Goal: Information Seeking & Learning: Check status

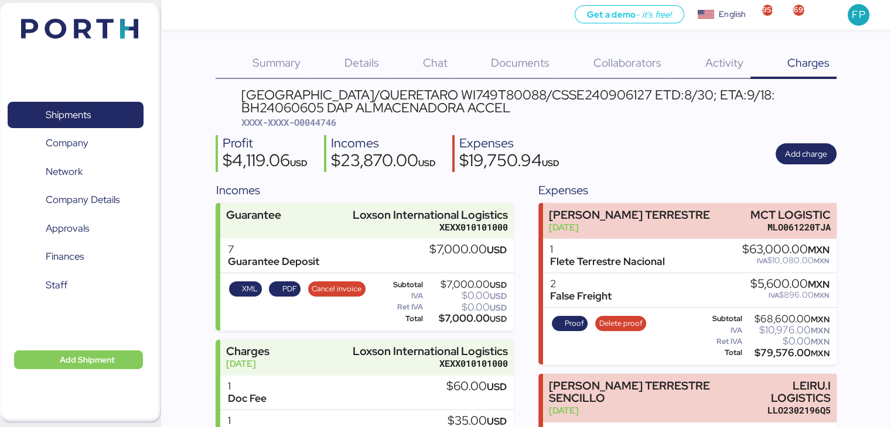
click at [319, 122] on span "XXXX-XXXX-O0044746" at bounding box center [288, 123] width 95 height 12
copy span "O0044746"
click at [319, 123] on span "XXXX-XXXX-O0044746" at bounding box center [288, 123] width 95 height 12
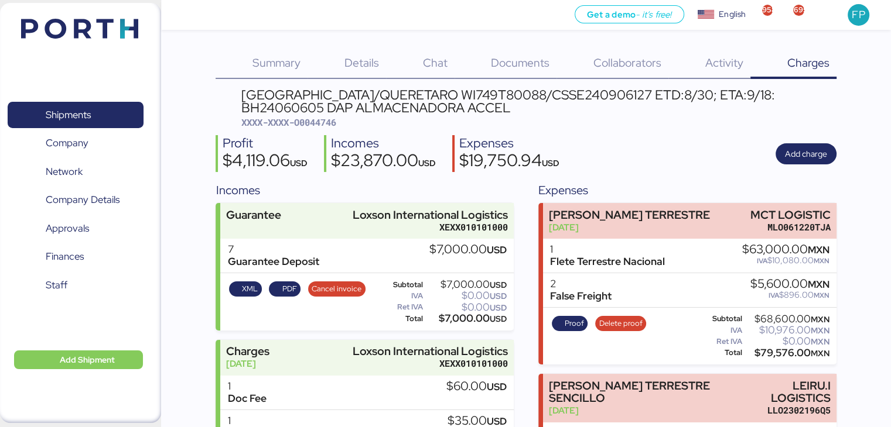
click at [360, 59] on span "Details" at bounding box center [361, 62] width 35 height 15
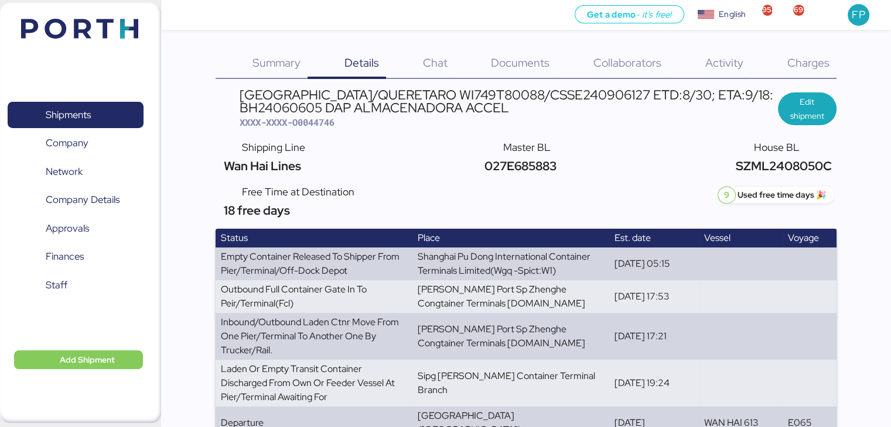
click at [821, 55] on span "Charges" at bounding box center [807, 62] width 42 height 15
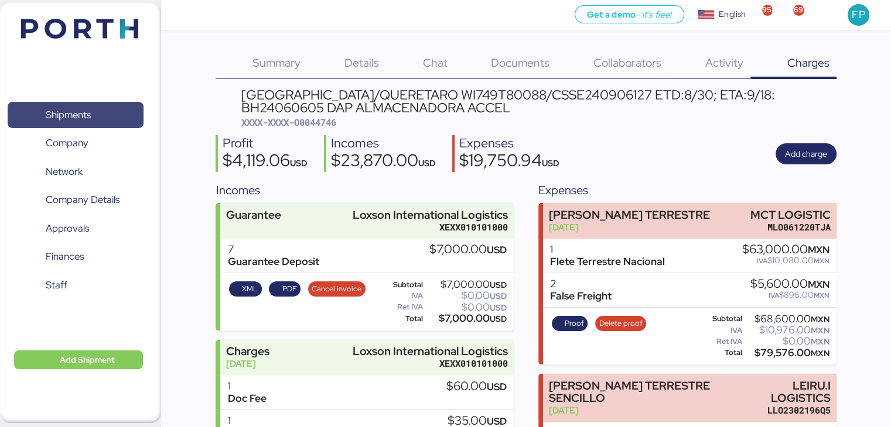
click at [91, 119] on span "Shipments" at bounding box center [68, 115] width 45 height 17
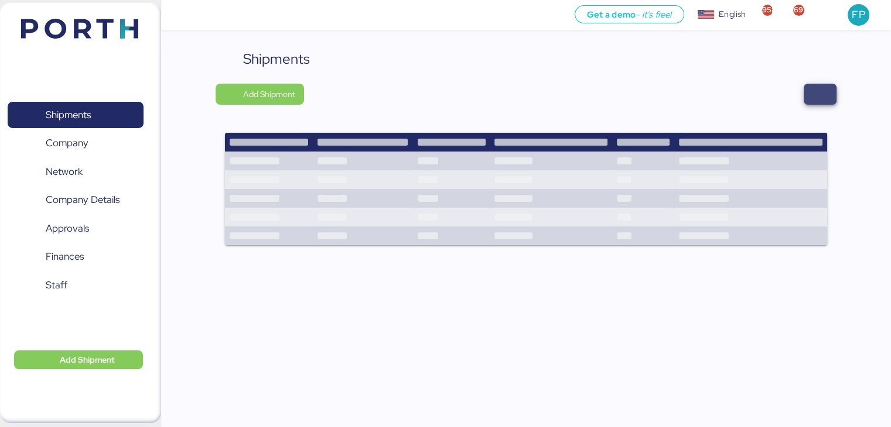
click at [822, 95] on span "button" at bounding box center [820, 94] width 14 height 16
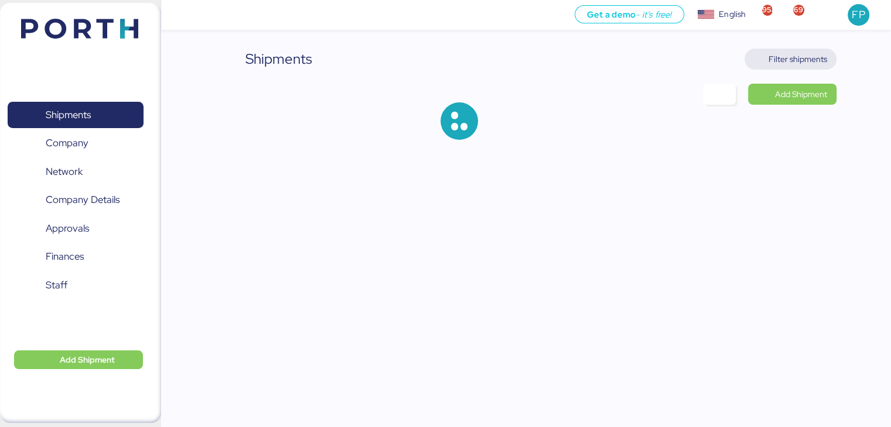
click at [810, 55] on span "Filter shipments" at bounding box center [797, 59] width 59 height 14
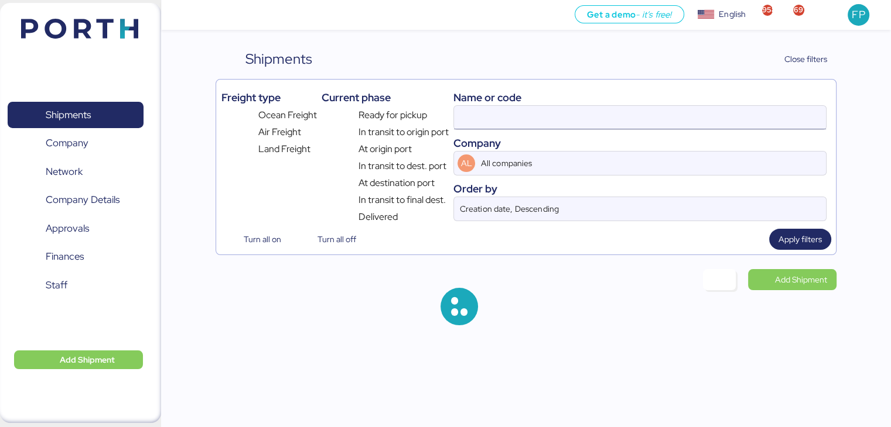
click at [472, 118] on input at bounding box center [639, 117] width 371 height 23
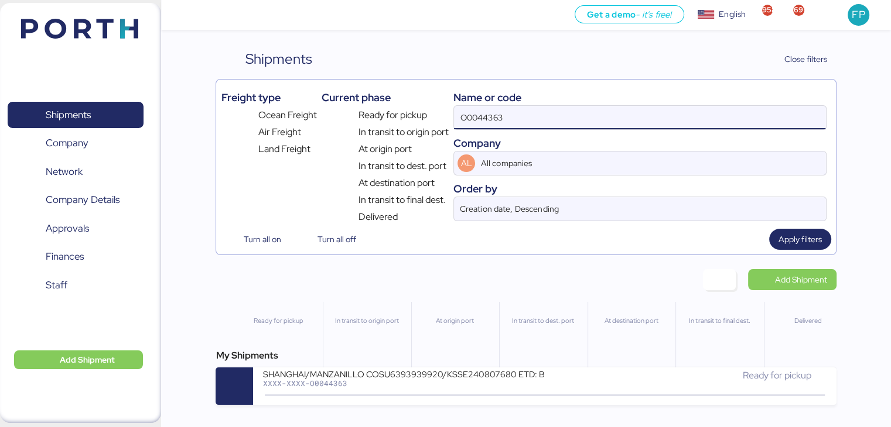
click at [472, 118] on input "O0044363" at bounding box center [639, 117] width 371 height 23
paste input "625"
type input "O0044625"
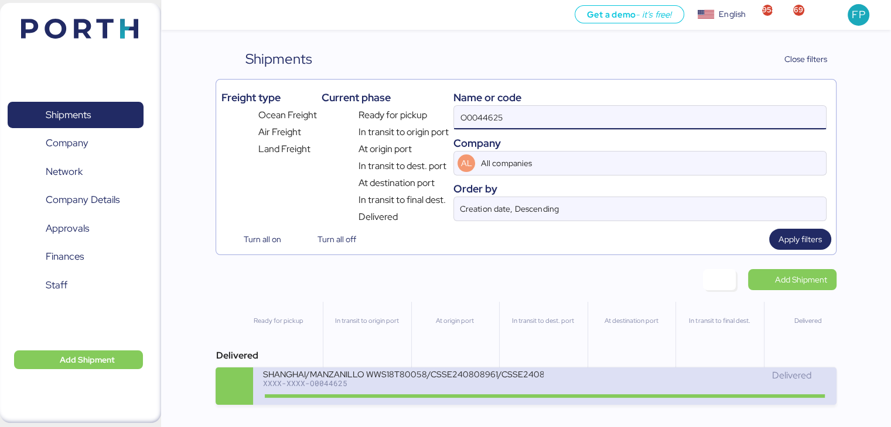
click at [395, 392] on div "SHANGHAI/MANZANILLO WWS18T80058/CSSE240808961/CSSE240811277 ETD:9/3; ETA:9/23: …" at bounding box center [403, 381] width 282 height 25
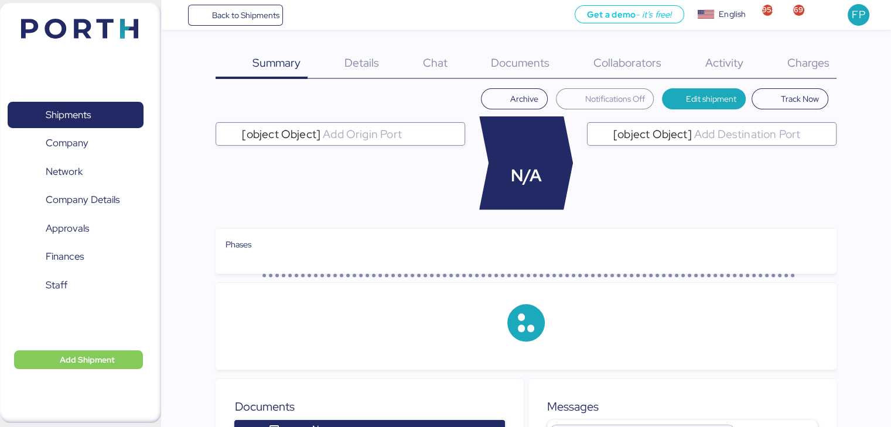
click at [807, 71] on div "Charges 0" at bounding box center [793, 64] width 86 height 30
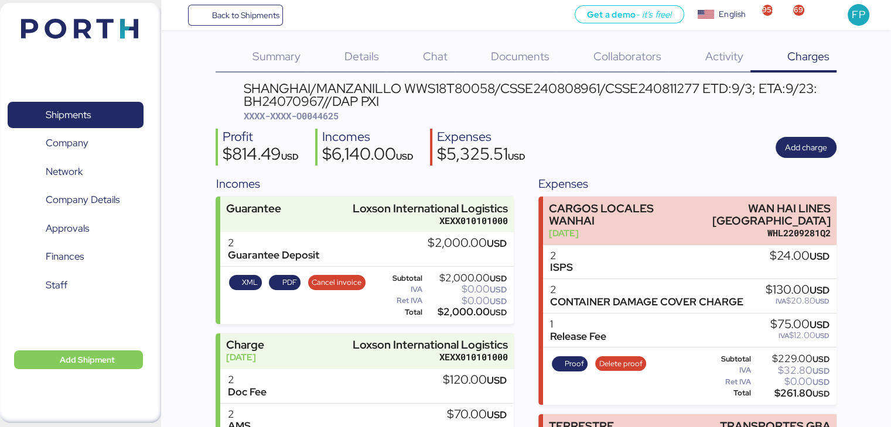
scroll to position [7, 0]
click at [536, 87] on div "SHANGHAI/MANZANILLO WWS18T80058/CSSE240808961/CSSE240811277 ETD:9/3; ETA:9/23: …" at bounding box center [539, 94] width 593 height 26
copy div "CSSE240808961"
click at [365, 56] on span "Details" at bounding box center [361, 55] width 35 height 15
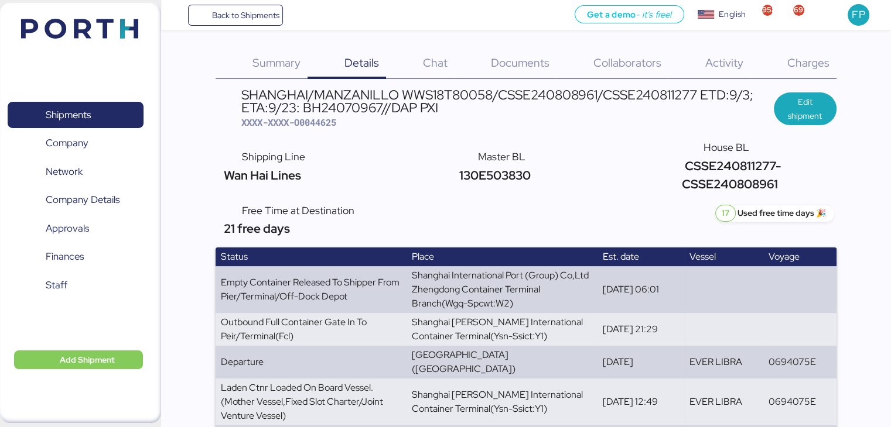
click at [315, 122] on span "XXXX-XXXX-O0044625" at bounding box center [288, 123] width 95 height 12
copy span "O0044625"
click at [82, 121] on span "Shipments" at bounding box center [68, 115] width 45 height 17
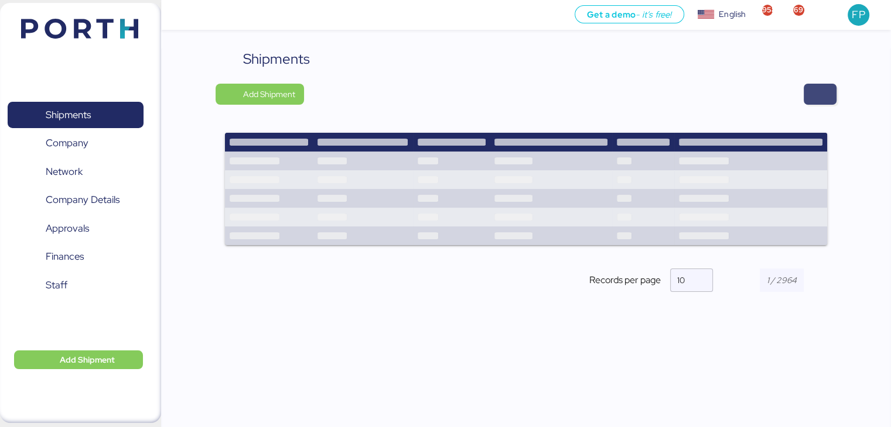
click at [817, 92] on span "button" at bounding box center [820, 94] width 14 height 16
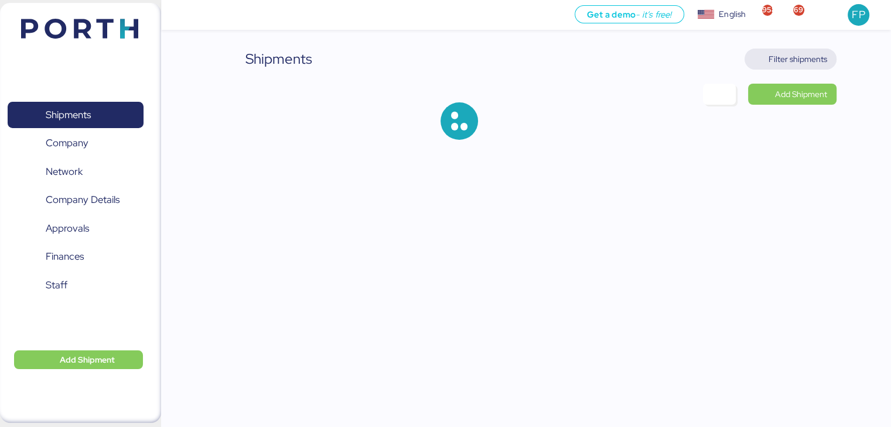
click at [793, 57] on span "Filter shipments" at bounding box center [797, 59] width 59 height 14
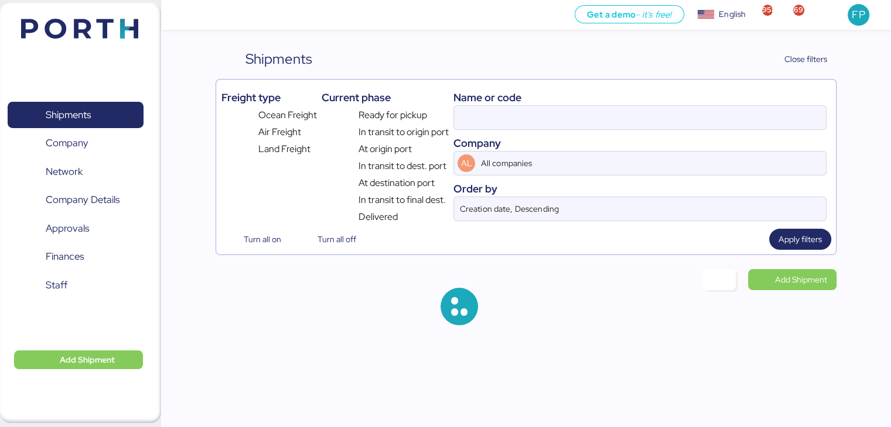
click at [449, 106] on div "Ready for pickup" at bounding box center [384, 113] width 127 height 17
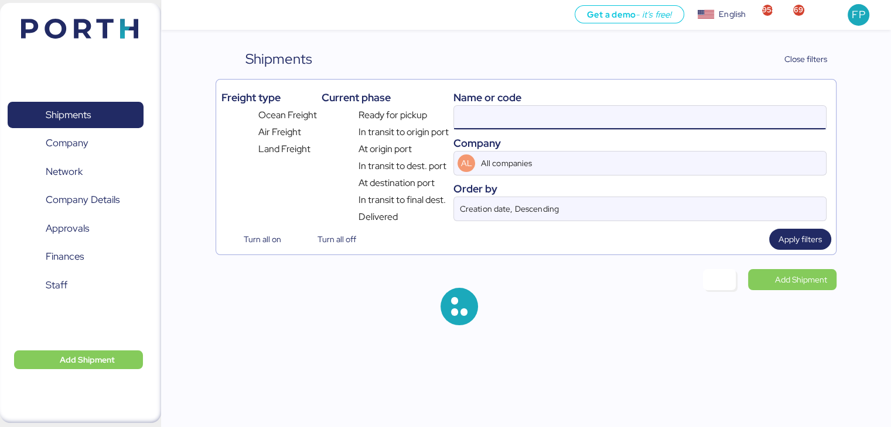
click at [470, 111] on input at bounding box center [639, 117] width 371 height 23
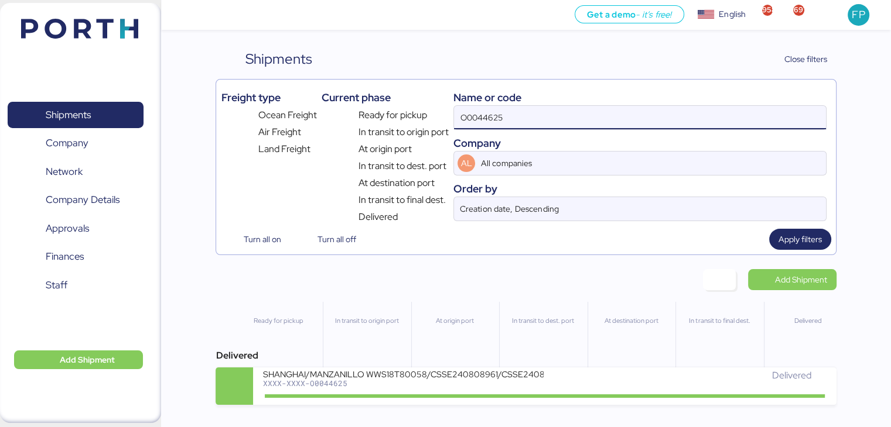
click at [482, 122] on input "O0044625" at bounding box center [639, 117] width 371 height 23
paste input "5172"
type input "O0045172"
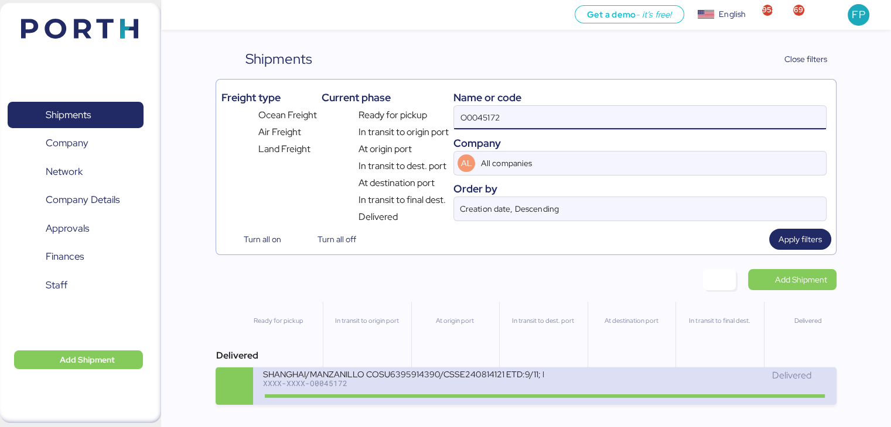
click at [386, 386] on div "XXXX-XXXX-O0045172" at bounding box center [402, 383] width 281 height 8
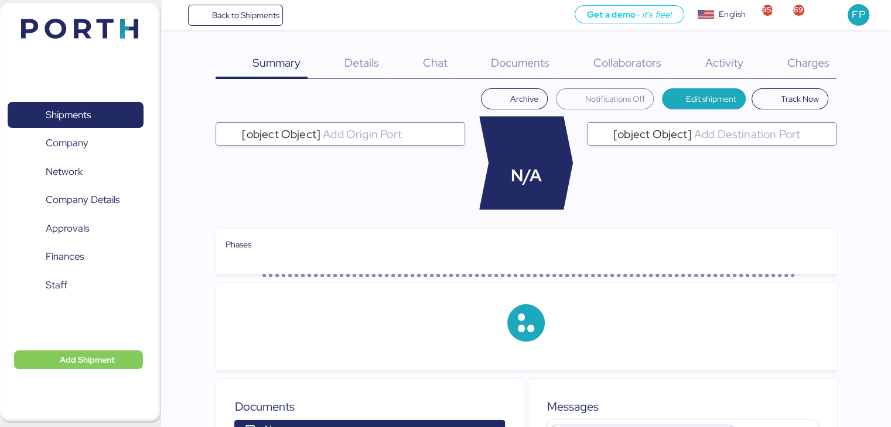
click at [824, 59] on span "Charges" at bounding box center [807, 62] width 42 height 15
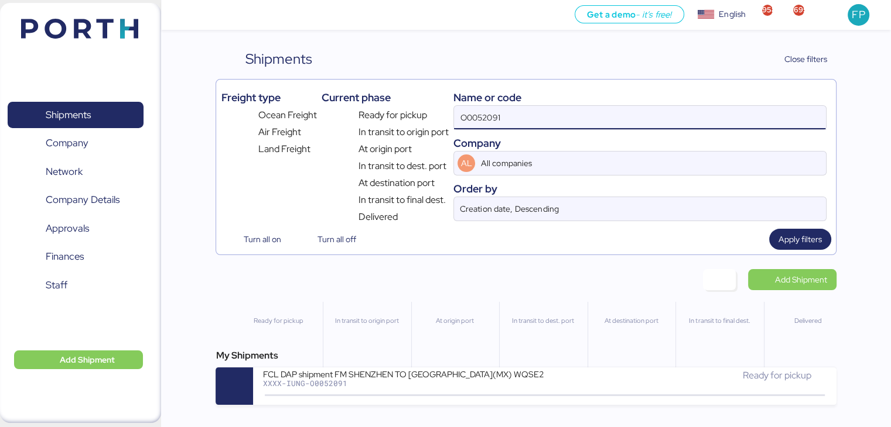
click at [478, 122] on input "O0052091" at bounding box center [639, 117] width 371 height 23
paste input "44363"
type input "O0044363"
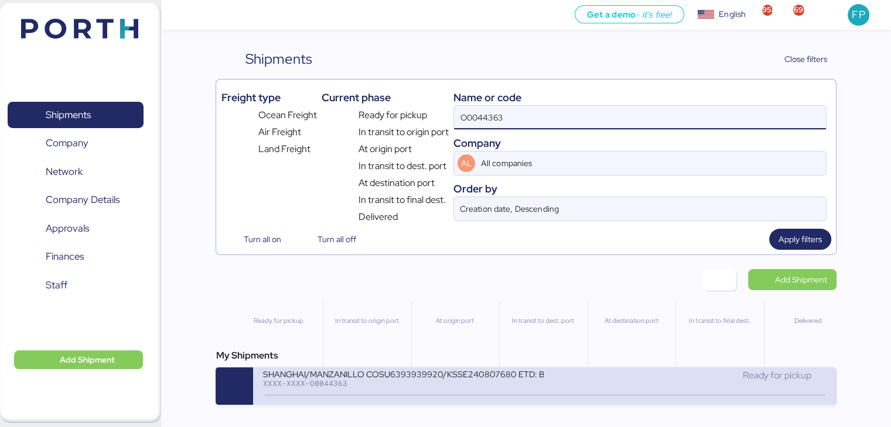
click at [378, 388] on div "XXXX-XXXX-O0044363" at bounding box center [402, 383] width 281 height 8
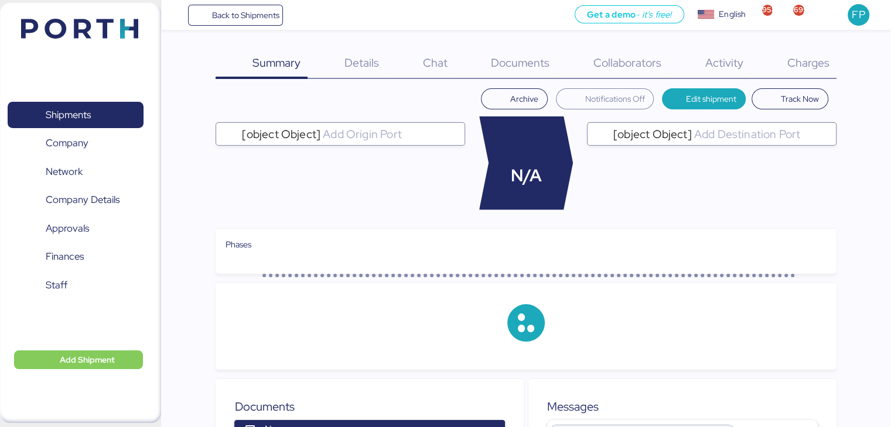
click at [808, 66] on span "Charges" at bounding box center [807, 62] width 42 height 15
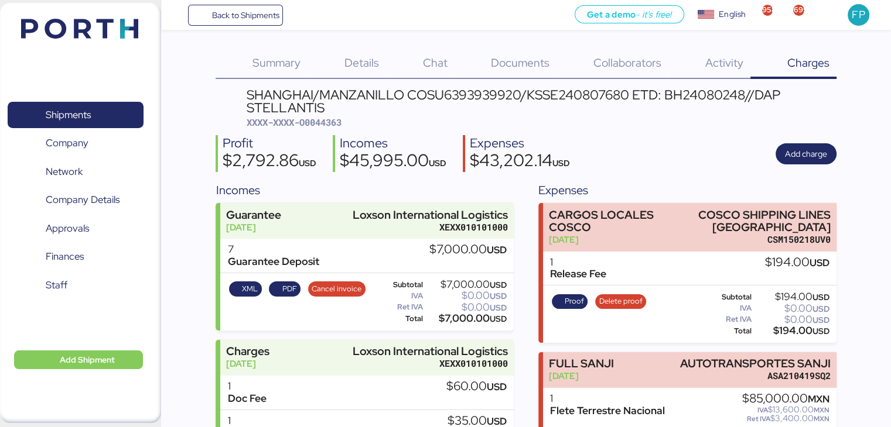
click at [330, 126] on span "XXXX-XXXX-O0044363" at bounding box center [294, 123] width 95 height 12
copy span "O0044363"
click at [354, 71] on div "Details 0" at bounding box center [346, 64] width 78 height 30
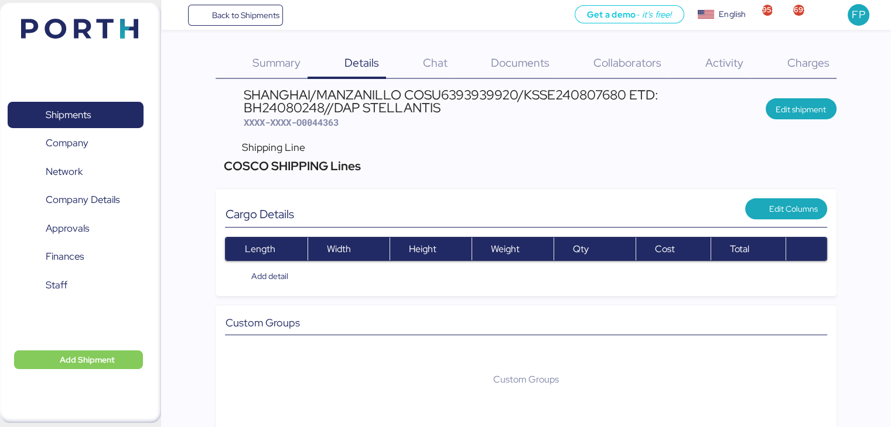
click at [313, 121] on span "XXXX-XXXX-O0044363" at bounding box center [291, 123] width 95 height 12
copy span "O0044363"
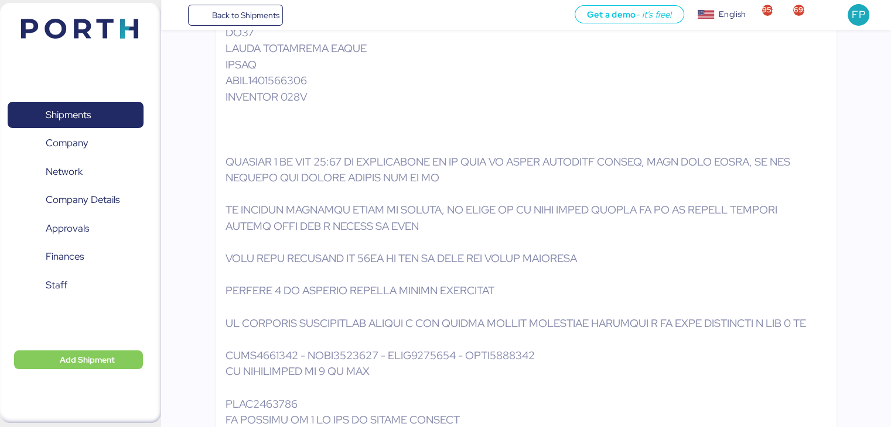
scroll to position [3303, 0]
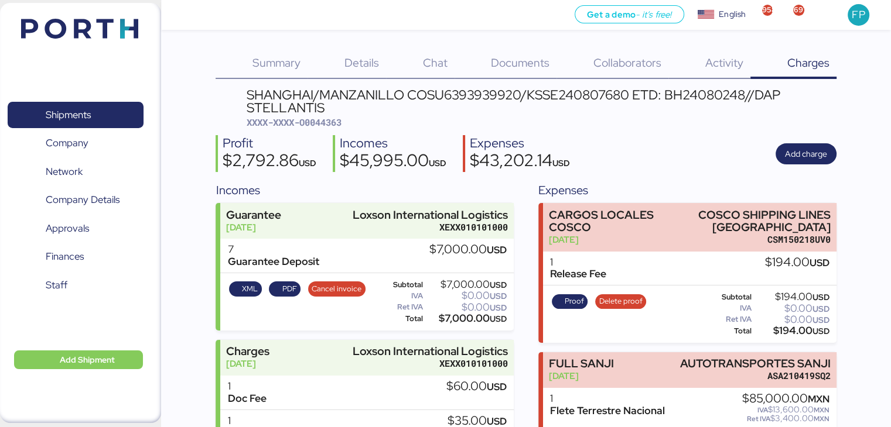
click at [561, 93] on div "SHANGHAI/MANZANILLO COSU6393939920/KSSE240807680 ETD: BH24080248//DAP STELLANTIS" at bounding box center [542, 101] width 590 height 26
copy div "KSSE240807680"
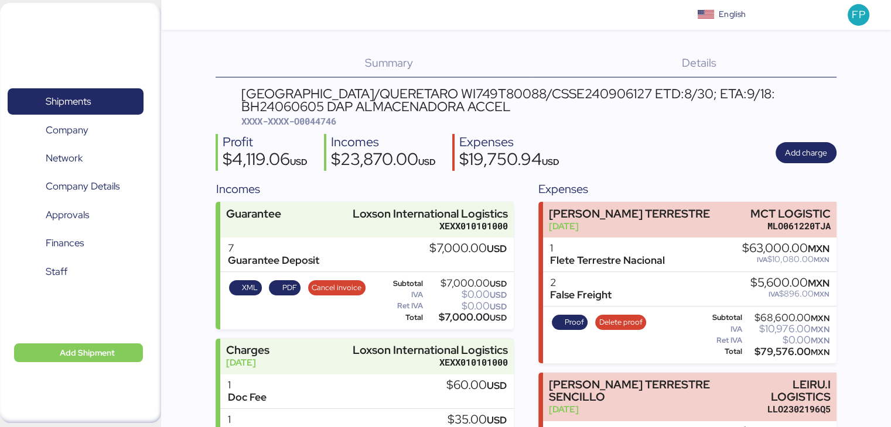
click at [326, 119] on span "XXXX-XXXX-O0044746" at bounding box center [288, 121] width 95 height 12
copy span "O0044746"
